Goal: Navigation & Orientation: Understand site structure

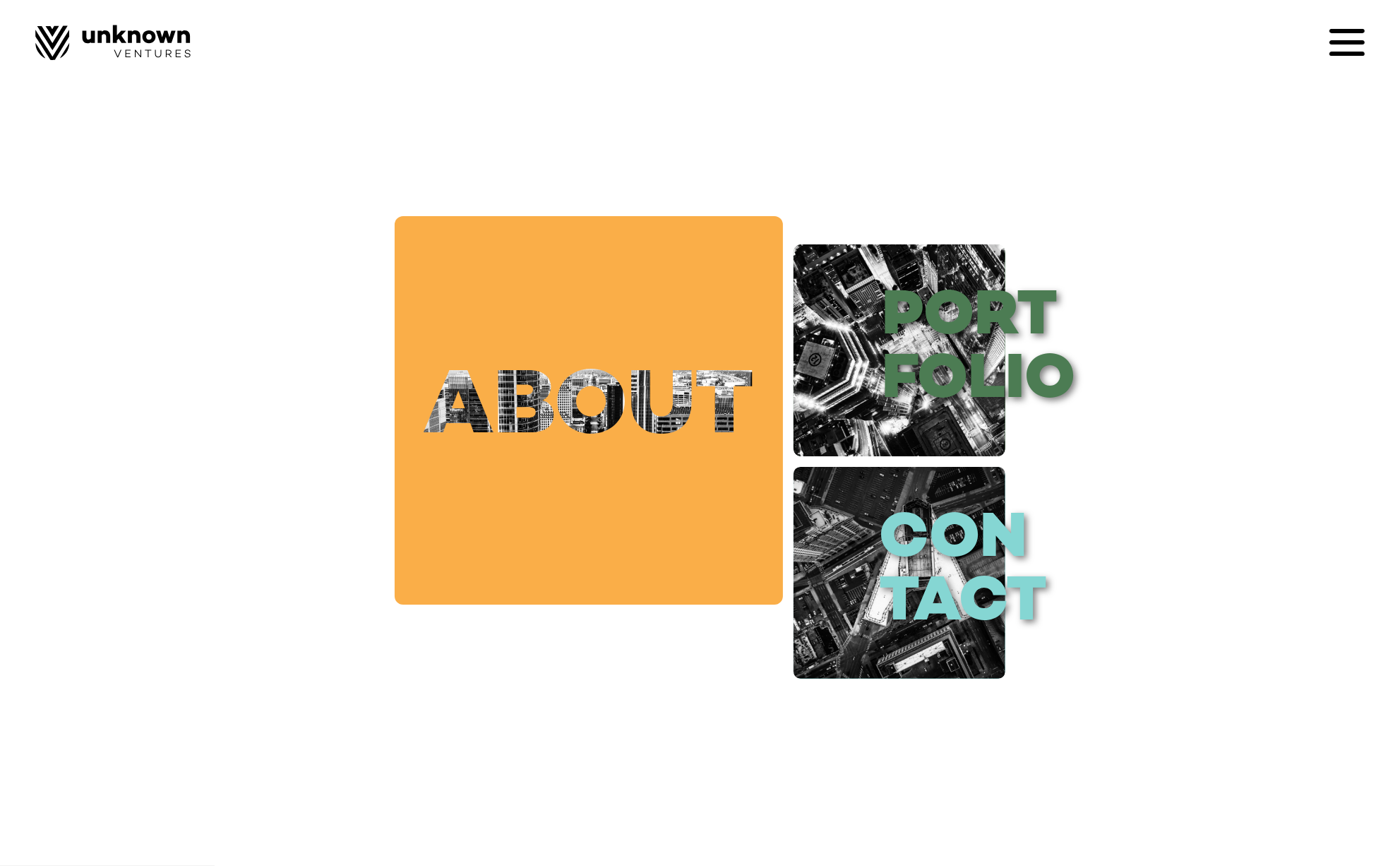
click at [717, 440] on link "about" at bounding box center [589, 410] width 388 height 389
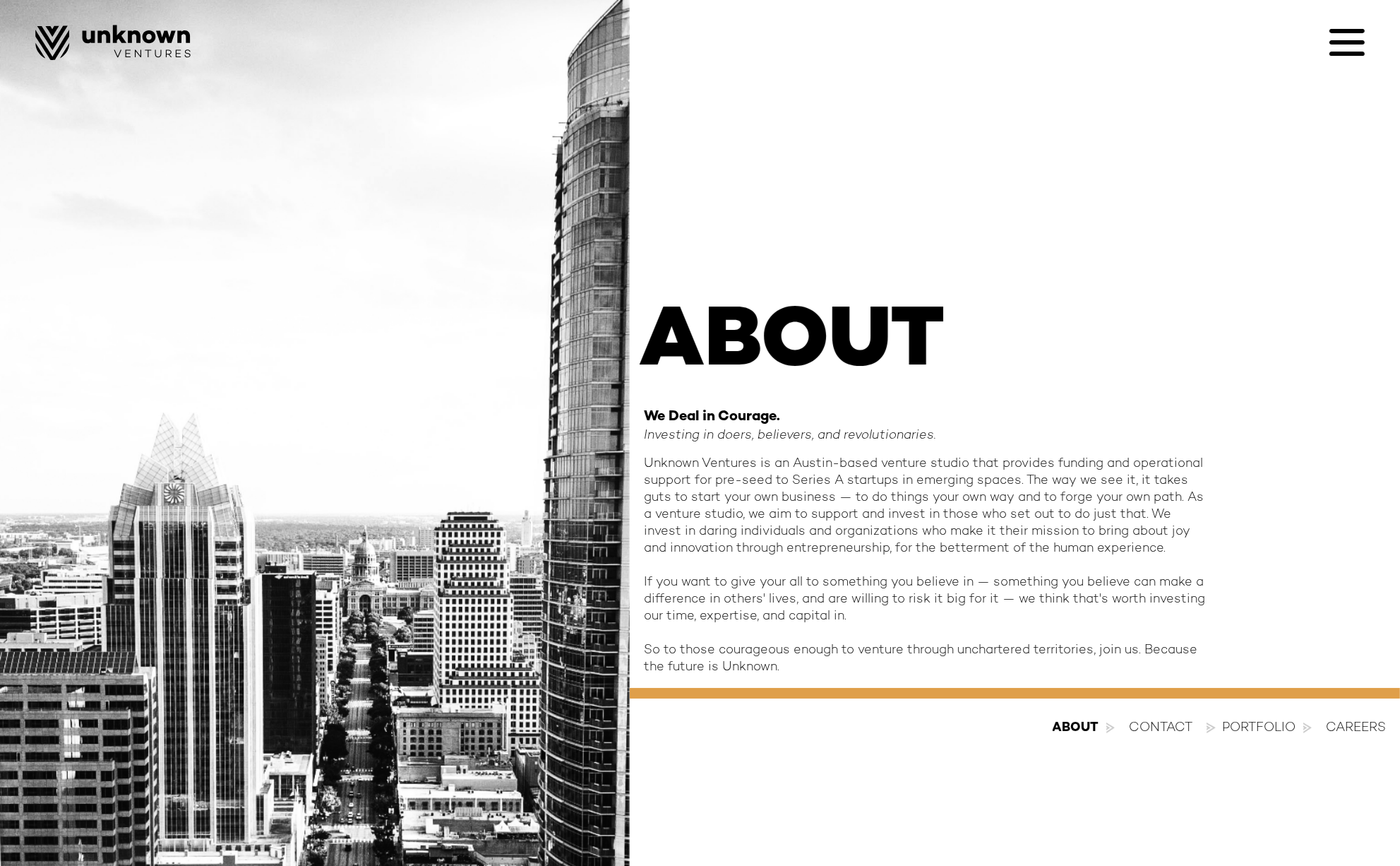
click at [1353, 51] on icon at bounding box center [1347, 42] width 35 height 35
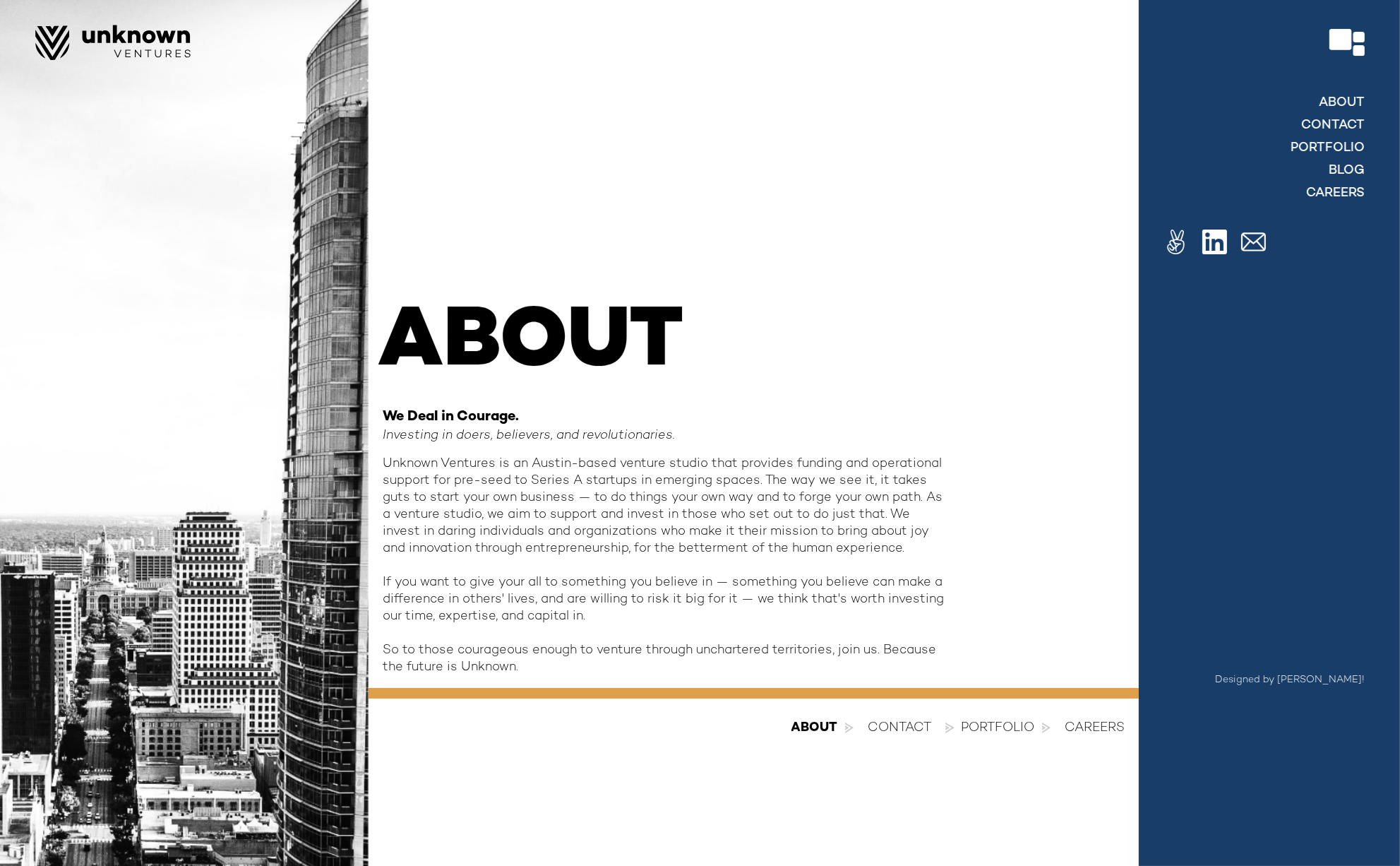
click at [905, 722] on div at bounding box center [700, 433] width 1400 height 866
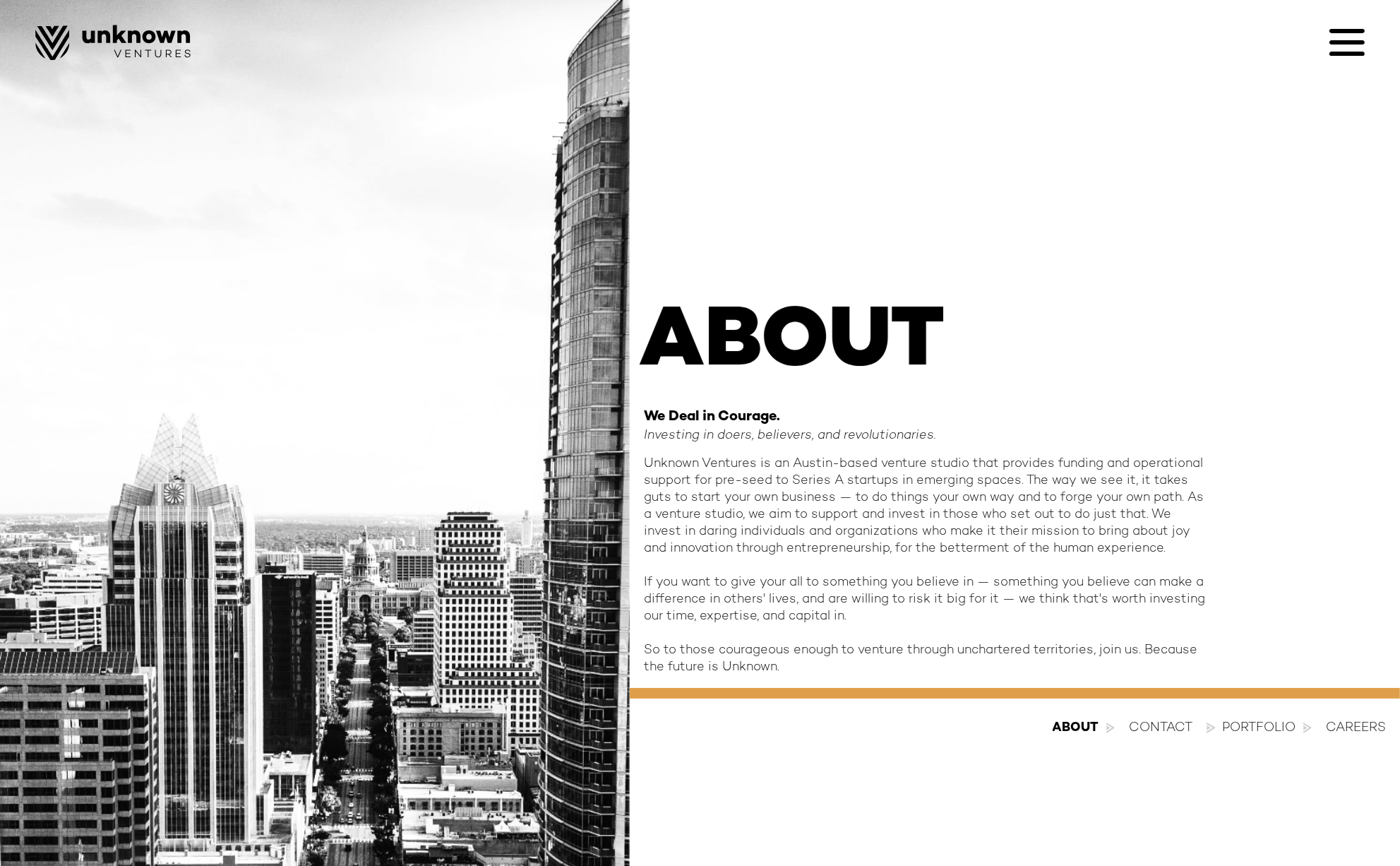
click at [1169, 719] on div "contact" at bounding box center [1160, 728] width 63 height 17
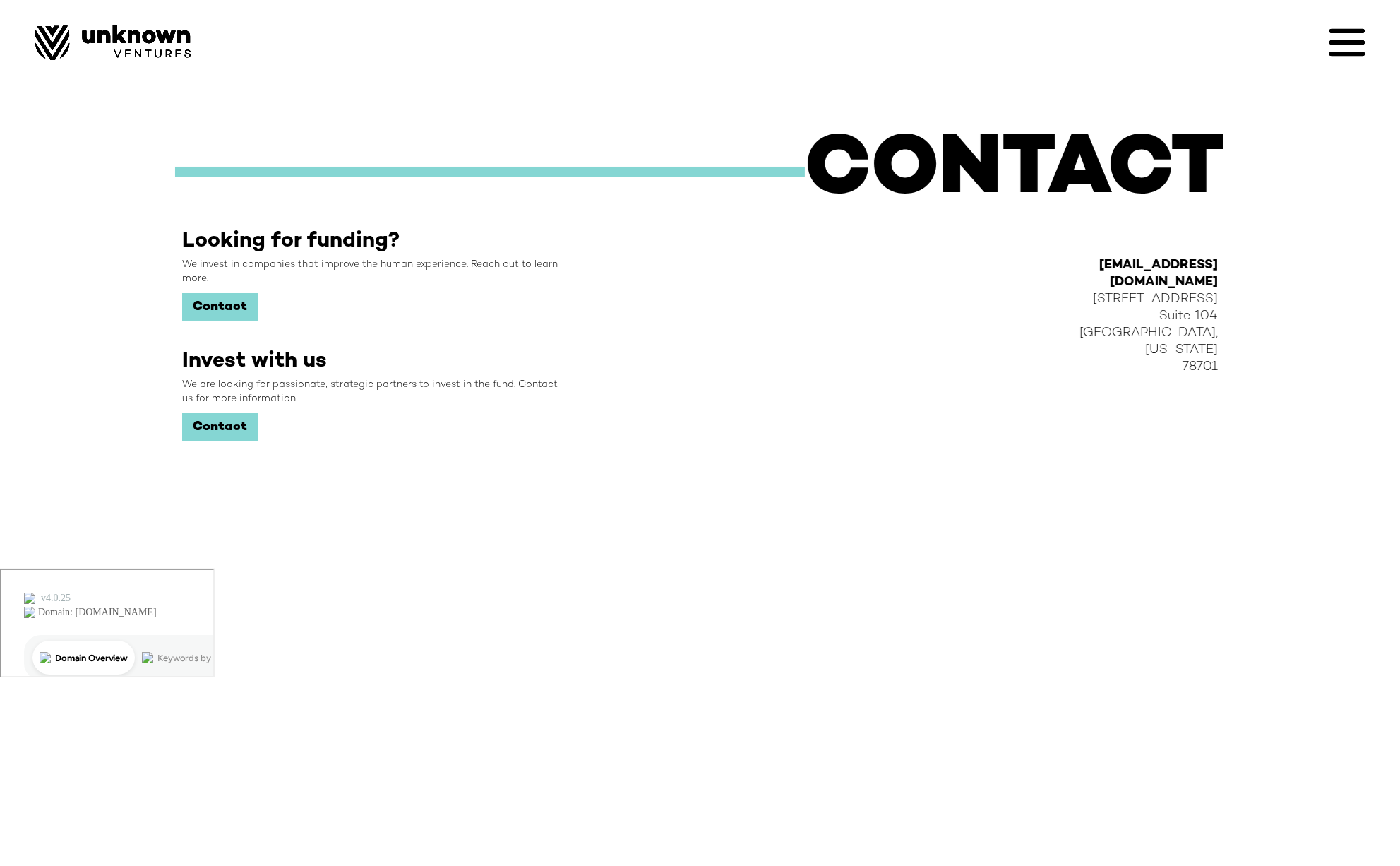
click at [1338, 35] on icon at bounding box center [1347, 42] width 35 height 35
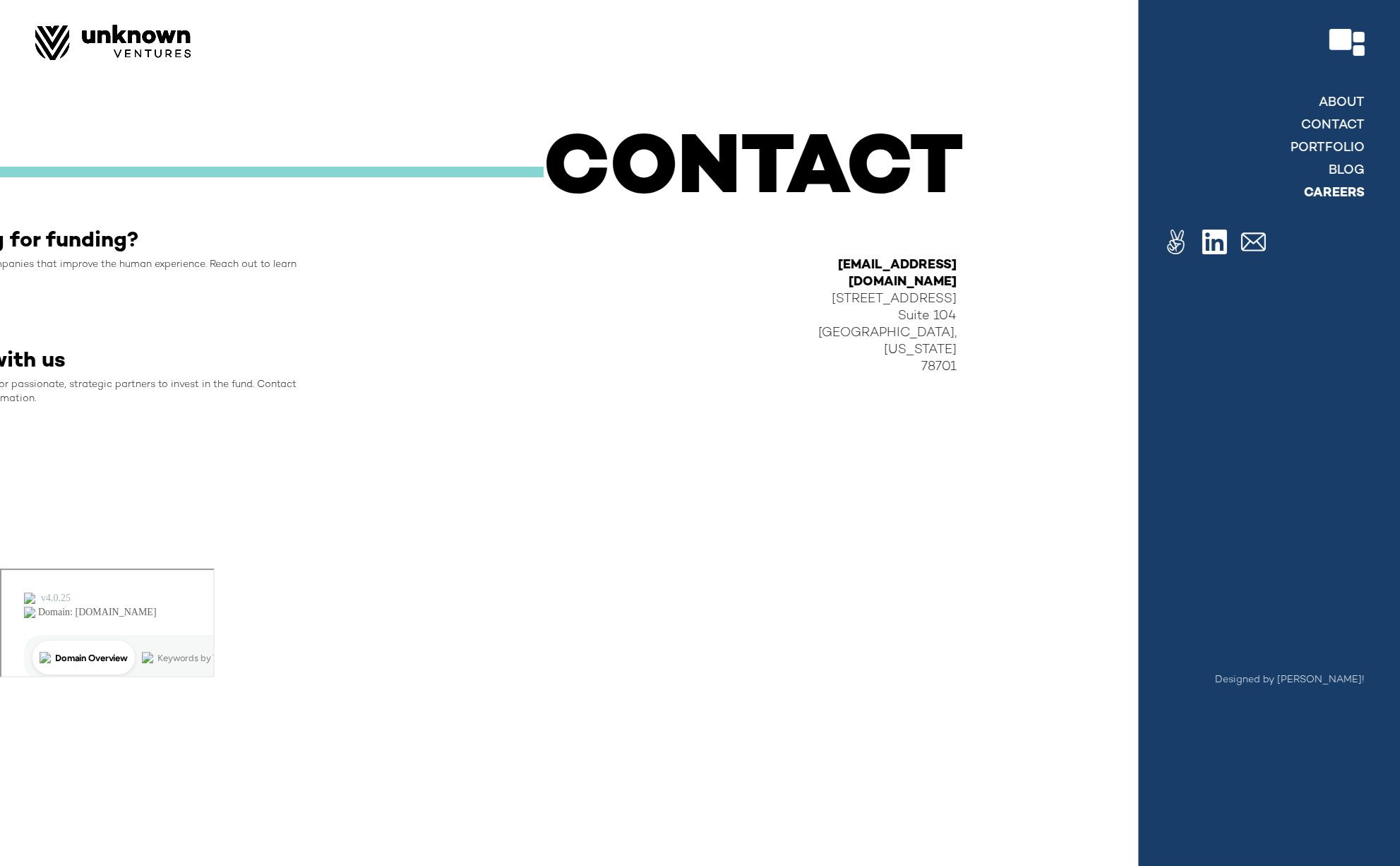
click at [1343, 194] on link "Careers" at bounding box center [1334, 193] width 61 height 17
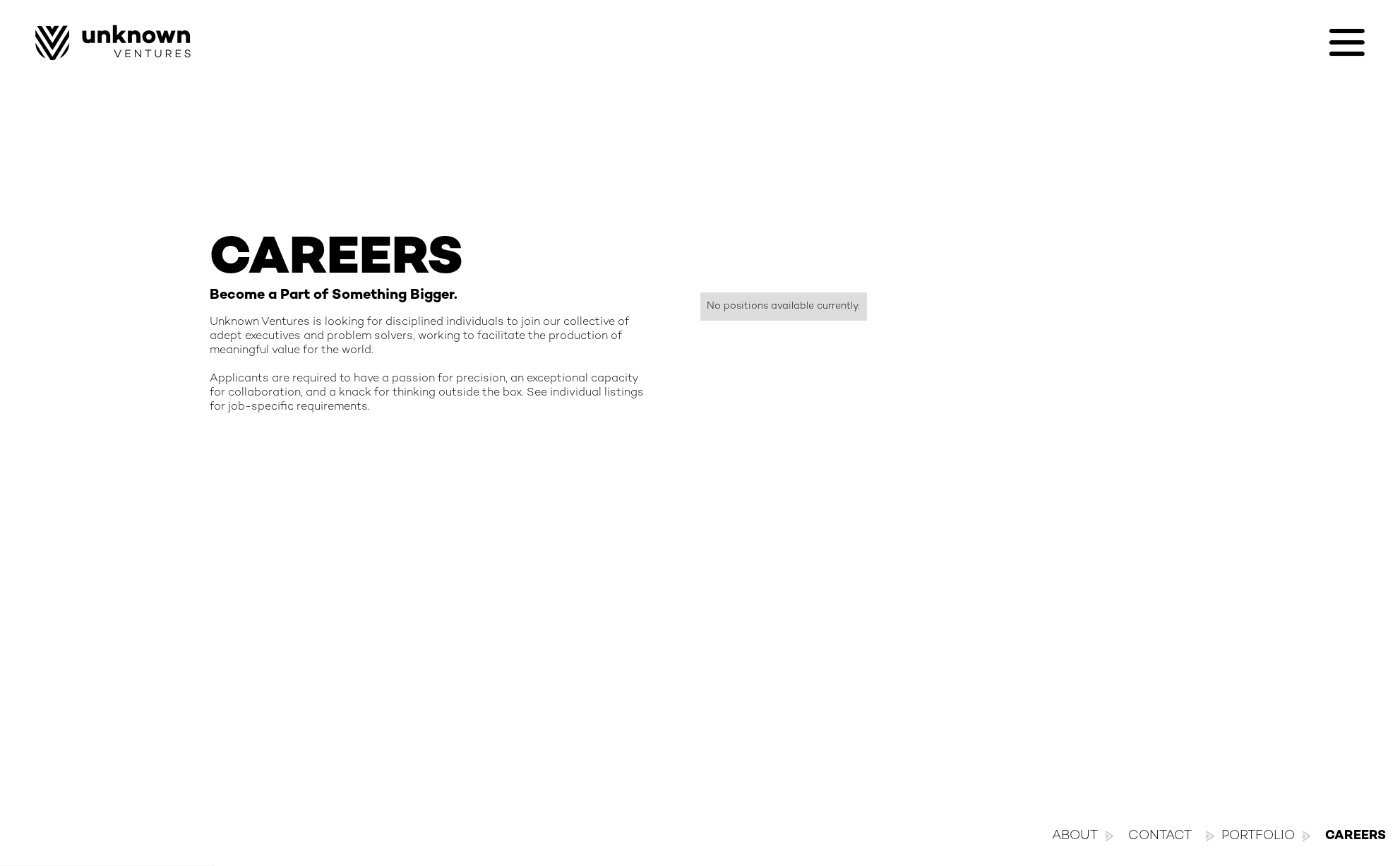
click at [1347, 39] on icon at bounding box center [1347, 42] width 35 height 35
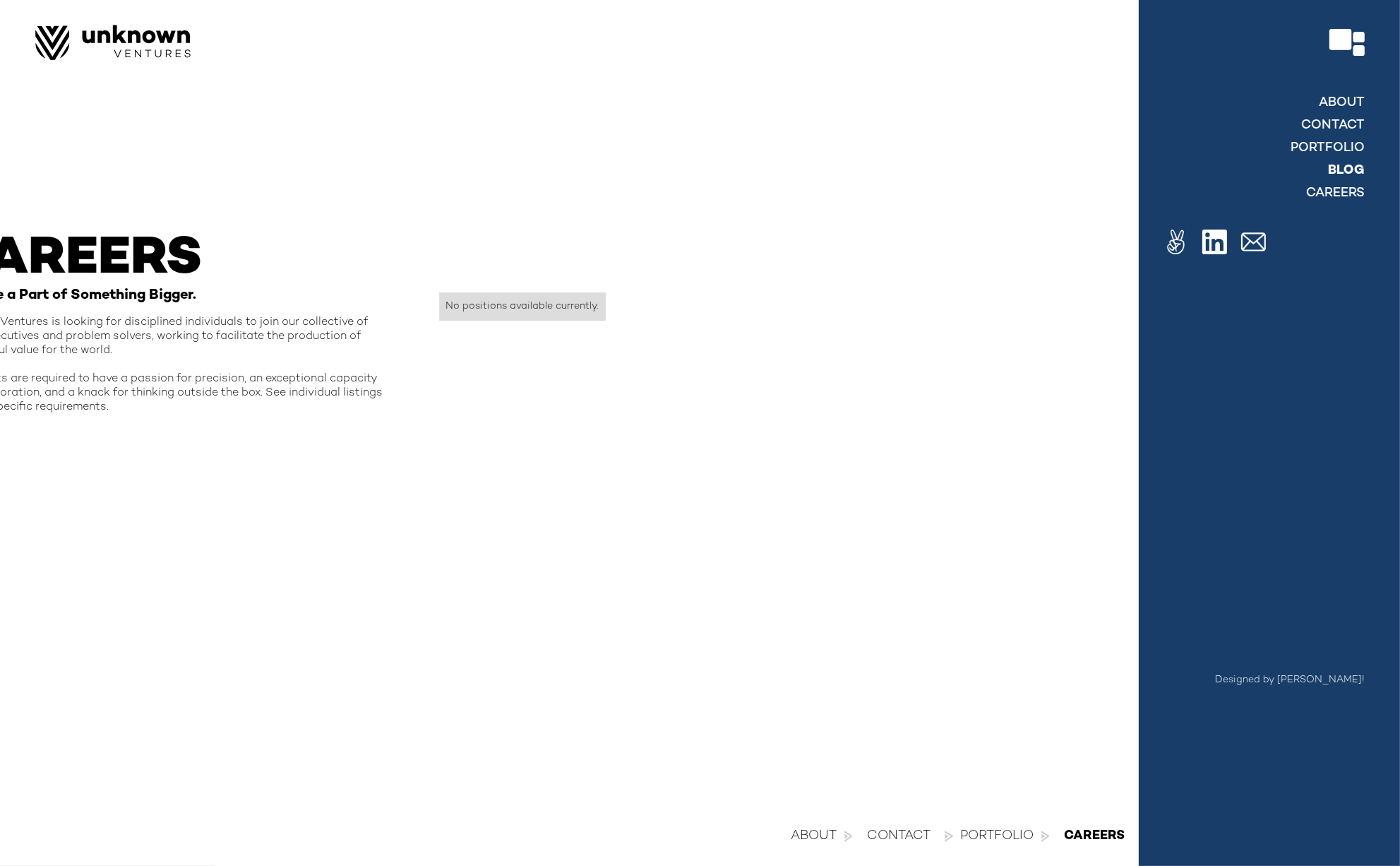
click at [1331, 173] on link "blog" at bounding box center [1347, 170] width 37 height 17
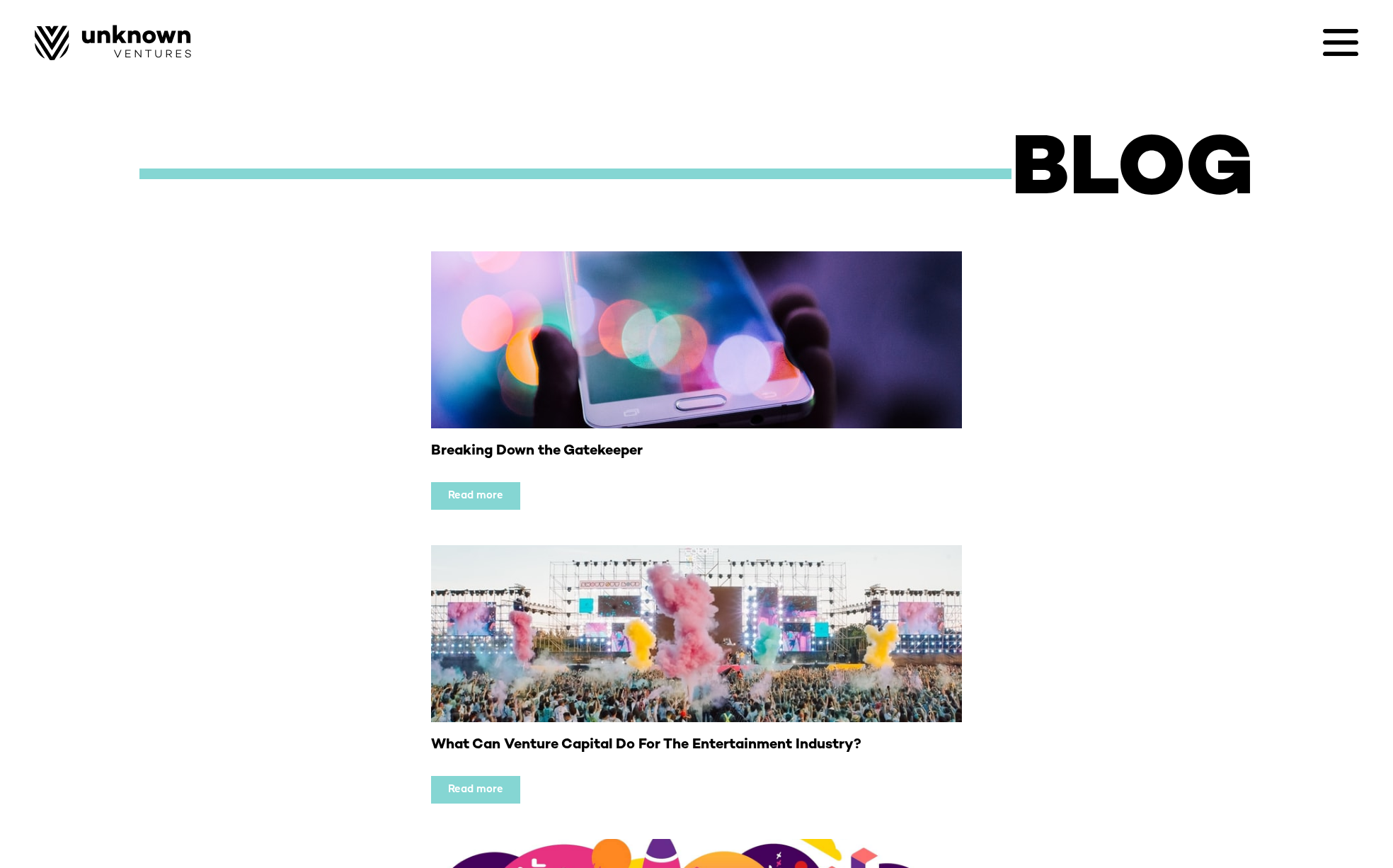
click at [1314, 27] on div at bounding box center [696, 42] width 1324 height 35
click at [1323, 38] on icon at bounding box center [1340, 42] width 35 height 35
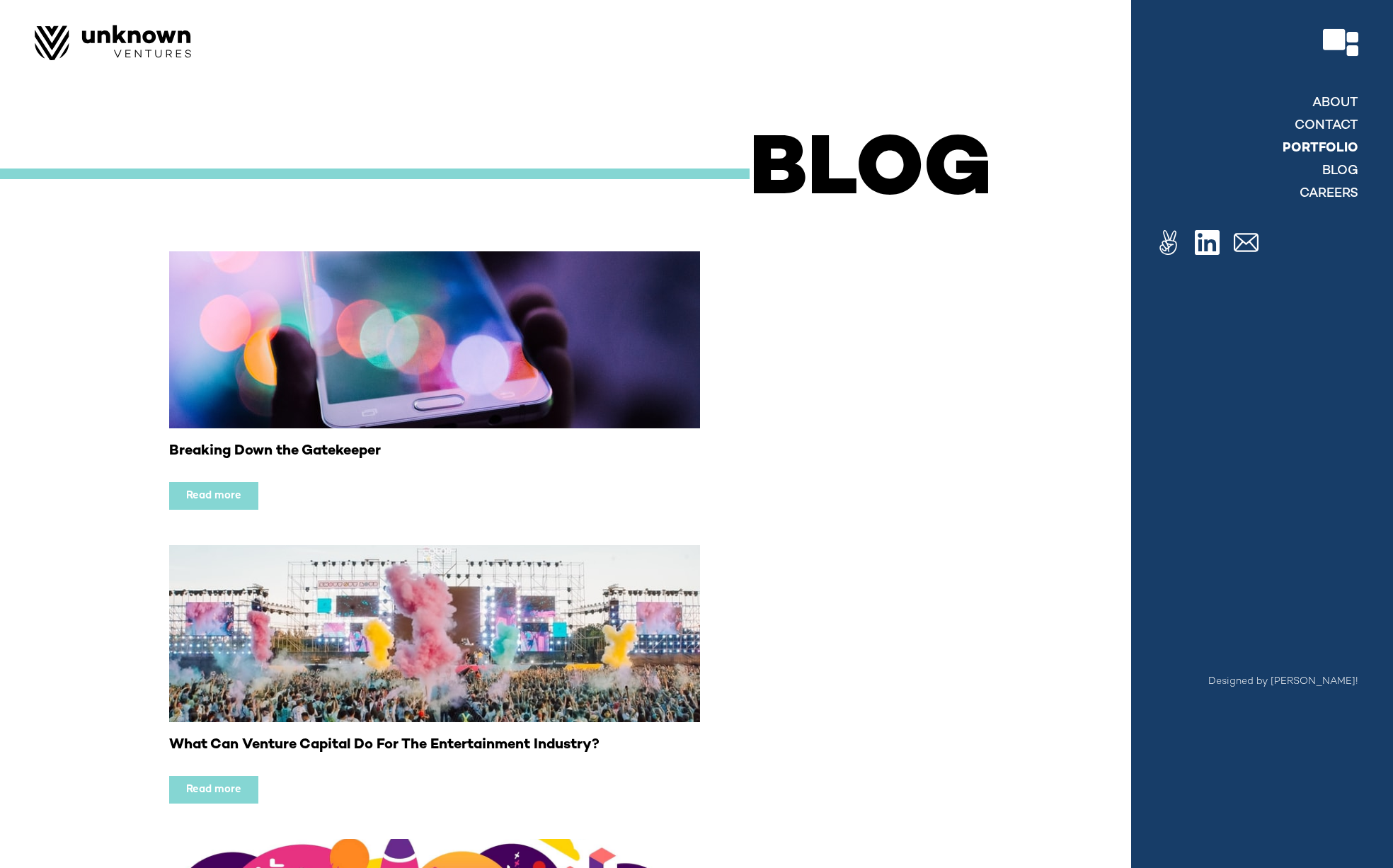
click at [1319, 147] on link "Portfolio" at bounding box center [1320, 149] width 76 height 17
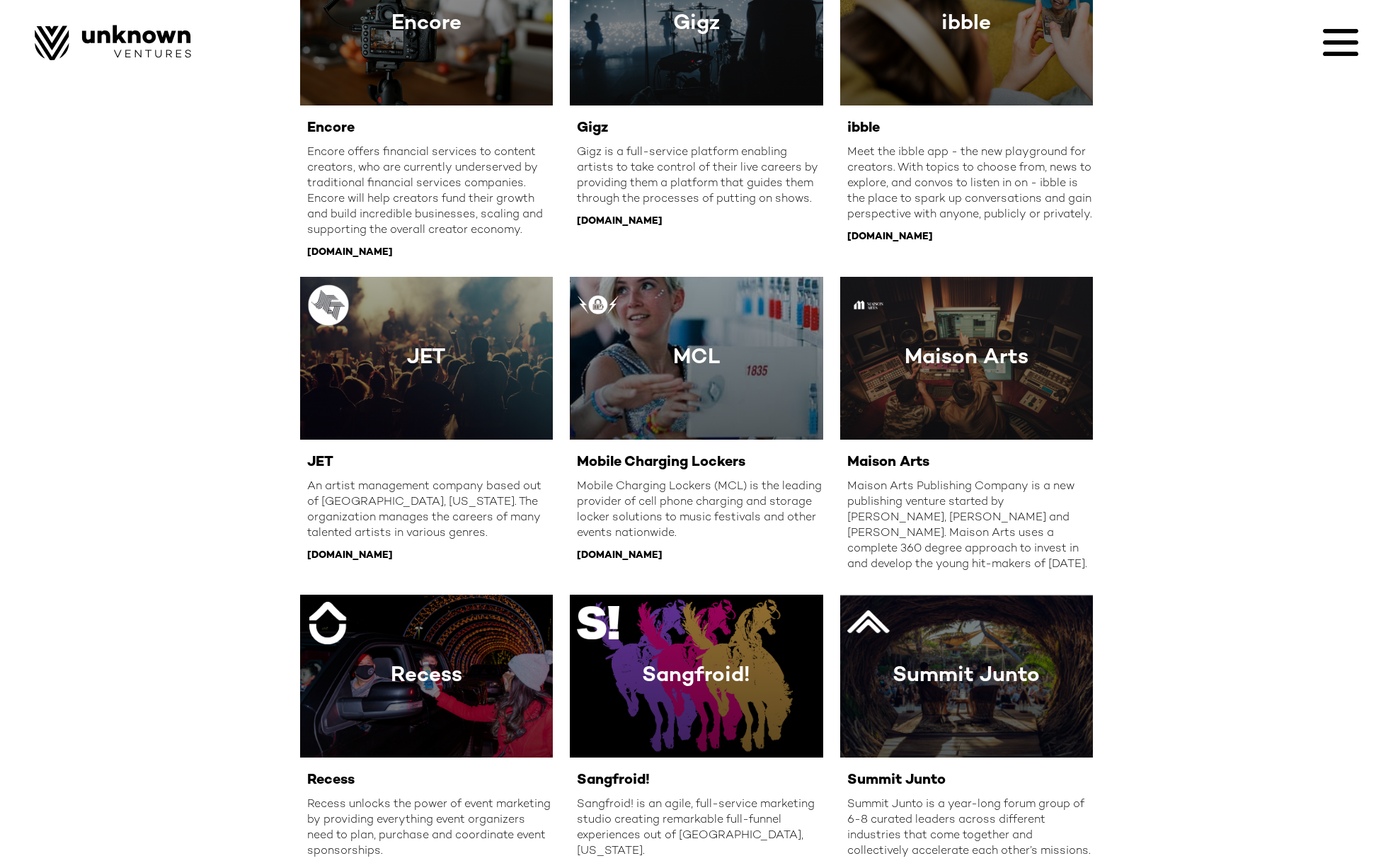
scroll to position [1325, 0]
